Goal: Browse casually: Explore the website without a specific task or goal

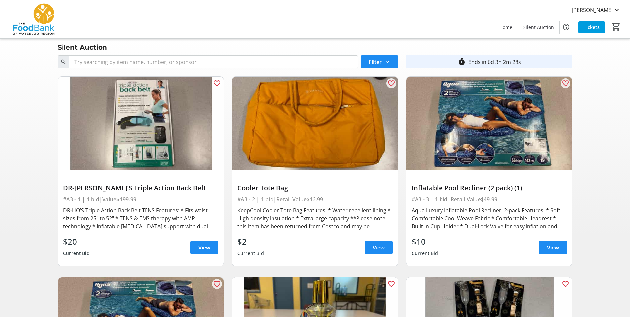
scroll to position [3, 0]
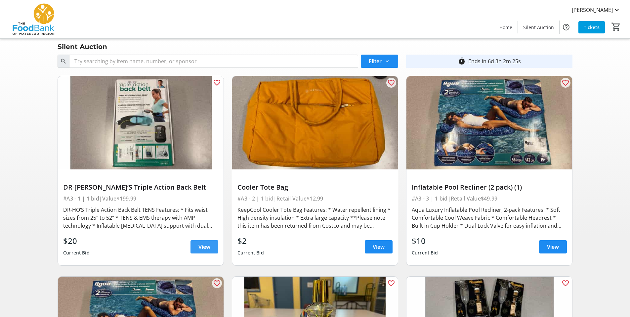
click at [200, 245] on span "View" at bounding box center [205, 247] width 12 height 8
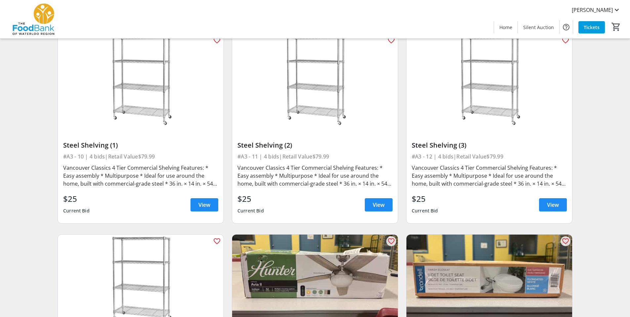
scroll to position [670, 0]
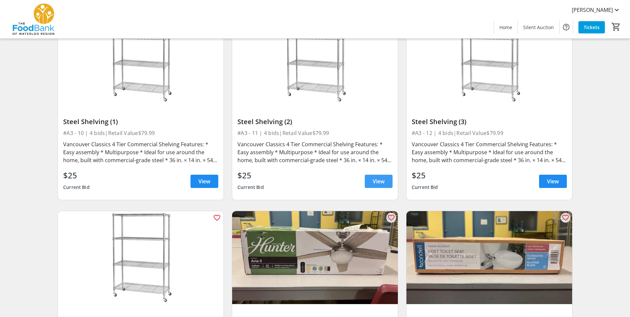
click at [374, 182] on span "View" at bounding box center [379, 181] width 12 height 8
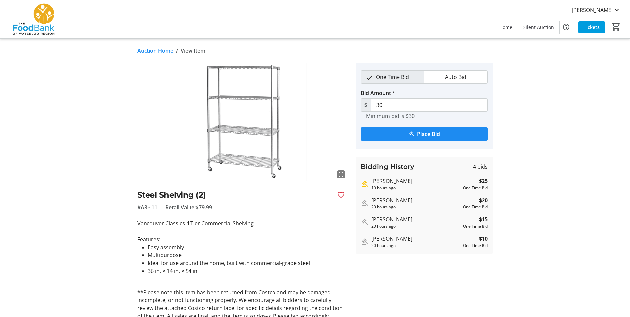
scroll to position [670, 0]
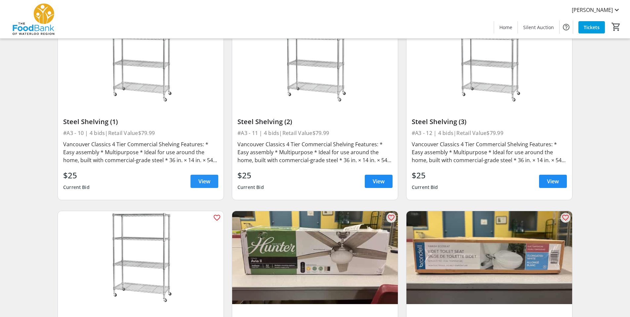
click at [202, 185] on span at bounding box center [205, 181] width 28 height 16
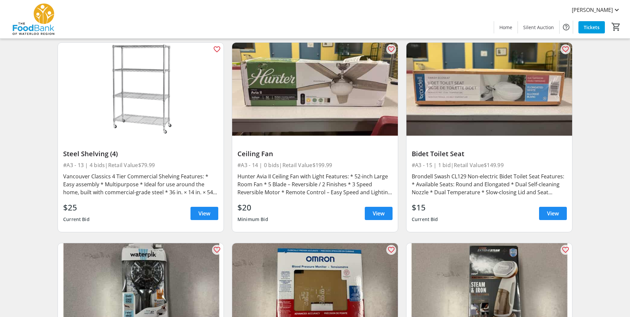
scroll to position [888, 0]
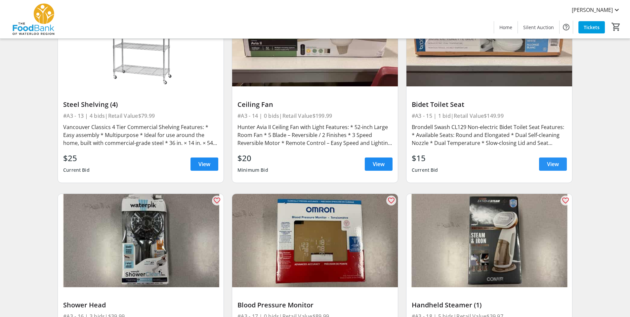
click at [549, 169] on span at bounding box center [553, 164] width 28 height 16
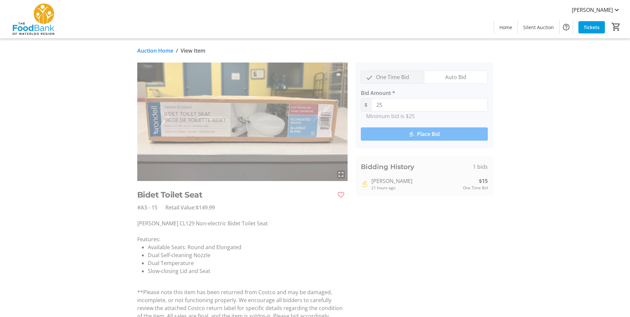
scroll to position [1, 0]
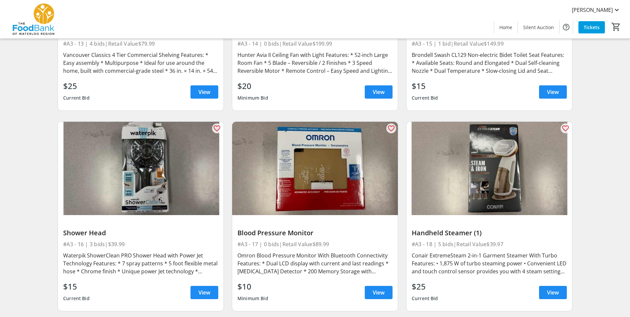
scroll to position [970, 0]
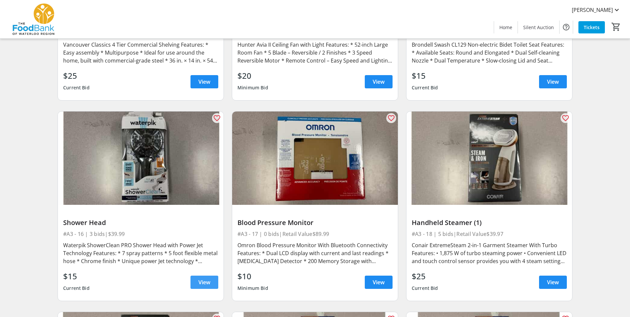
click at [207, 289] on span at bounding box center [205, 282] width 28 height 16
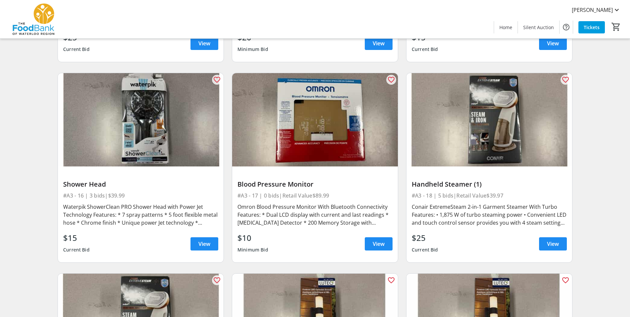
scroll to position [1117, 0]
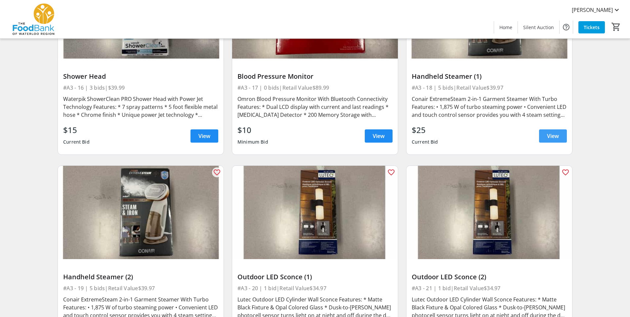
click at [546, 132] on span at bounding box center [553, 136] width 28 height 16
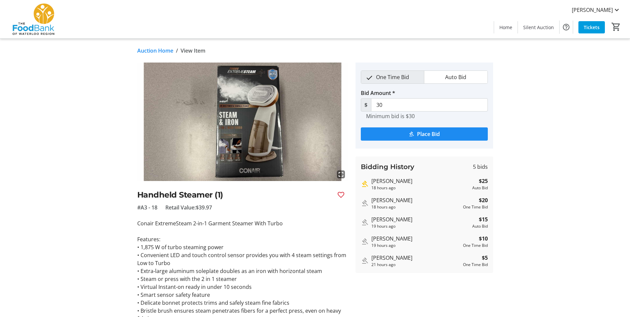
scroll to position [1, 0]
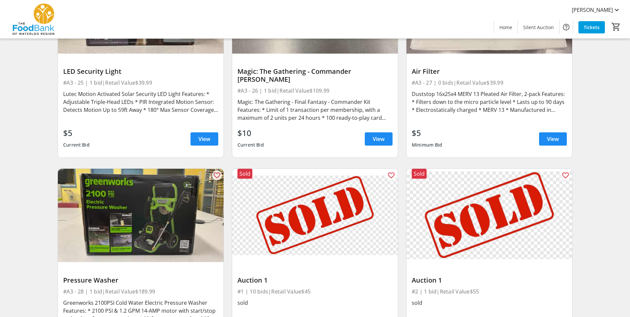
scroll to position [1808, 0]
